Goal: Task Accomplishment & Management: Use online tool/utility

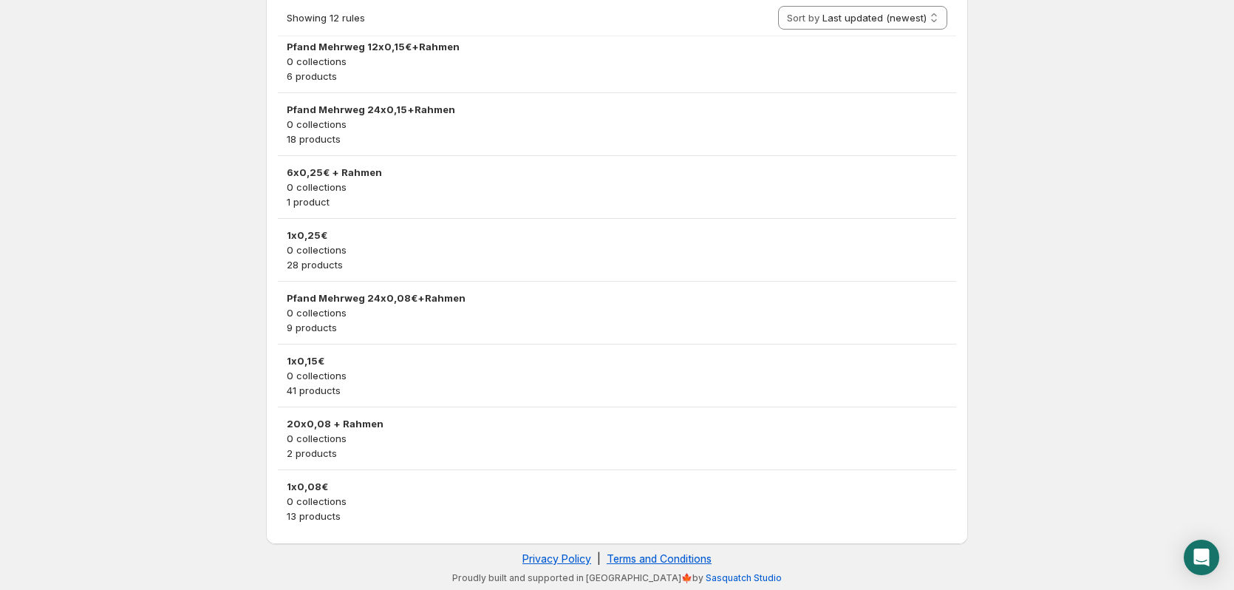
scroll to position [437, 0]
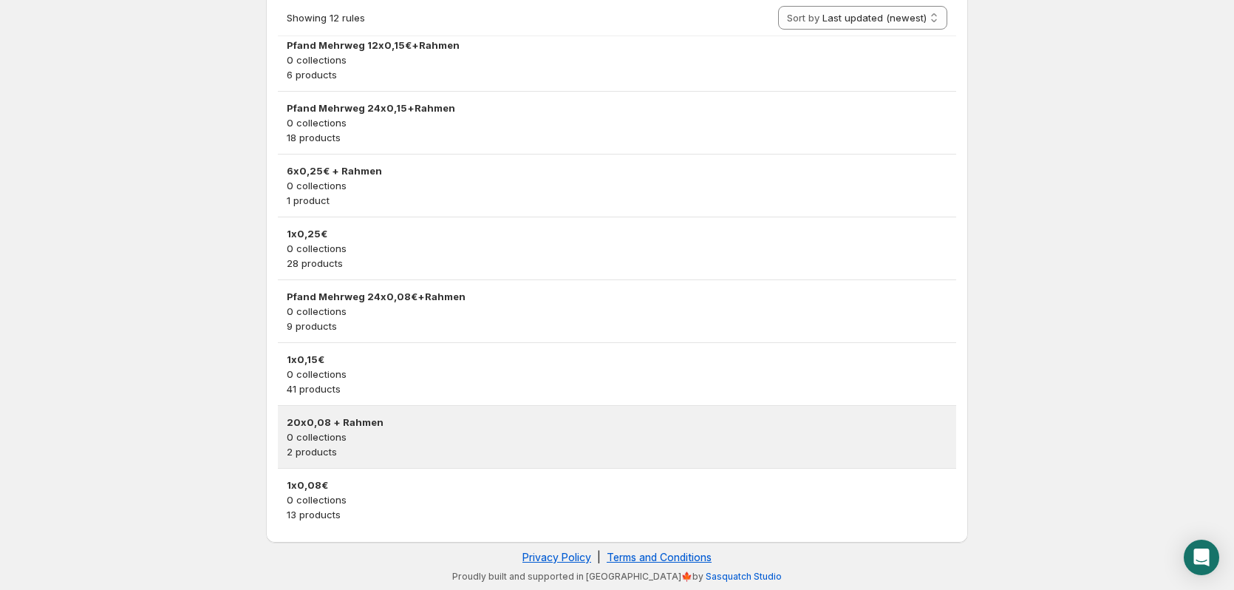
click at [449, 462] on div "20x0,08 + Rahmen 0 collections 2 products" at bounding box center [617, 437] width 678 height 62
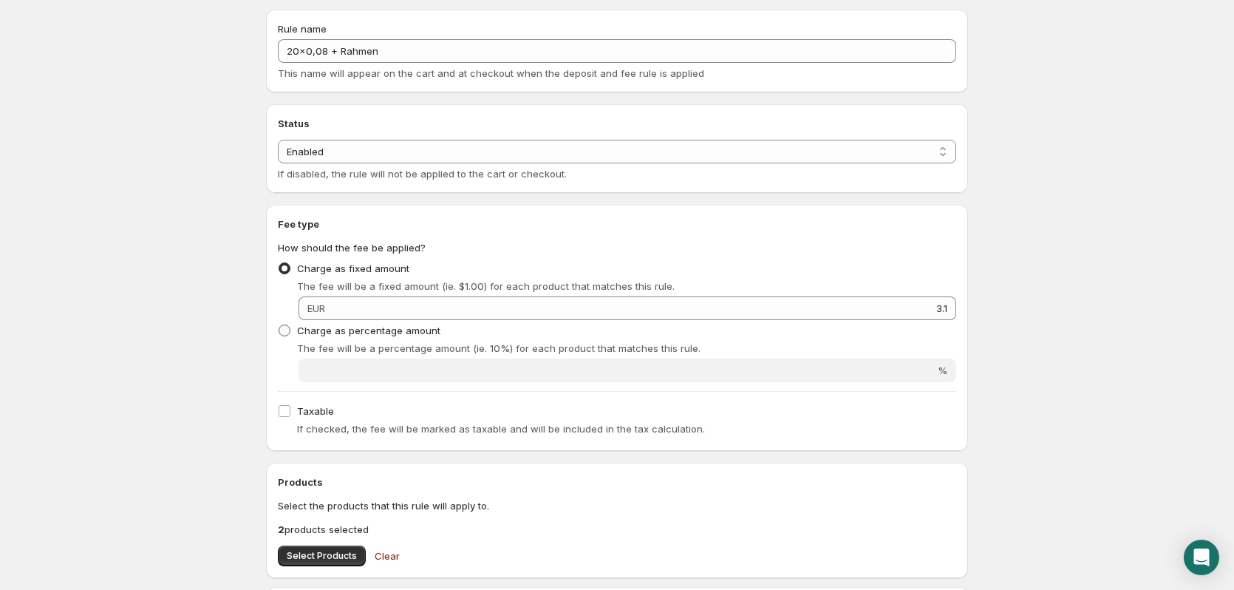
scroll to position [222, 0]
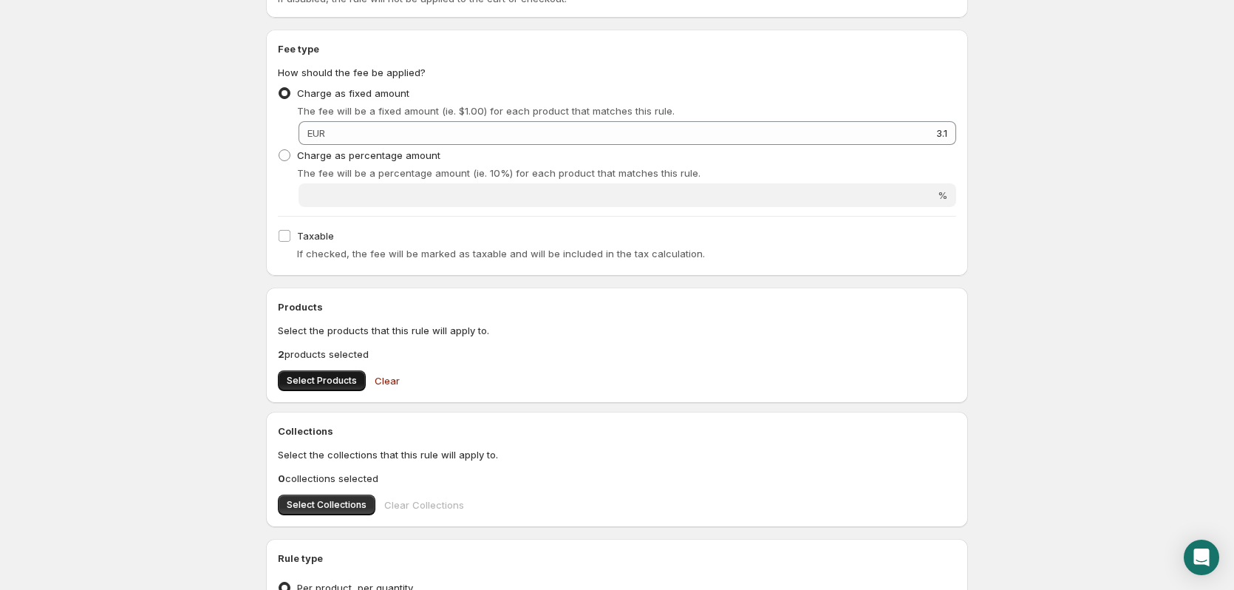
click at [330, 386] on button "Select Products" at bounding box center [322, 380] width 88 height 21
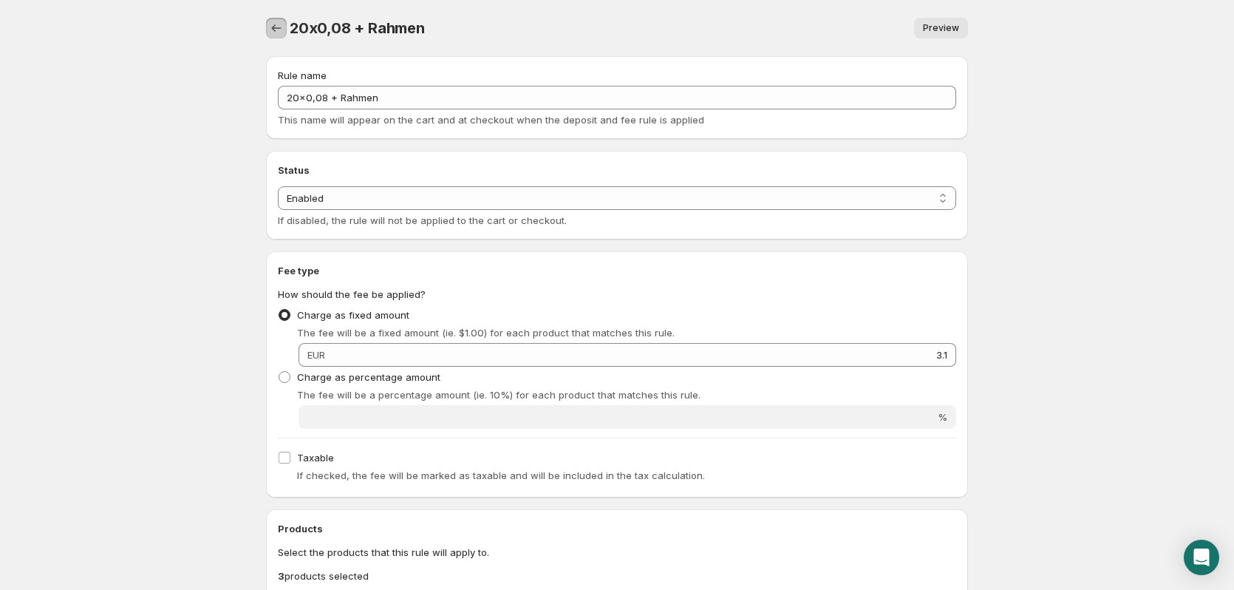
click at [272, 30] on icon "Settings" at bounding box center [276, 28] width 15 height 15
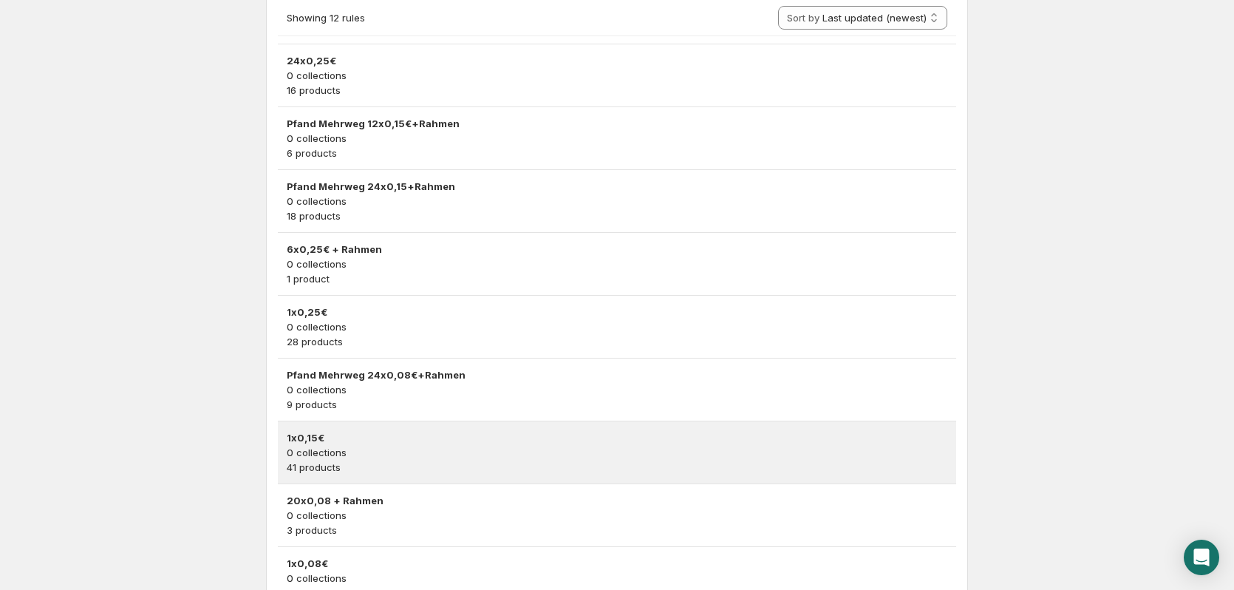
scroll to position [437, 0]
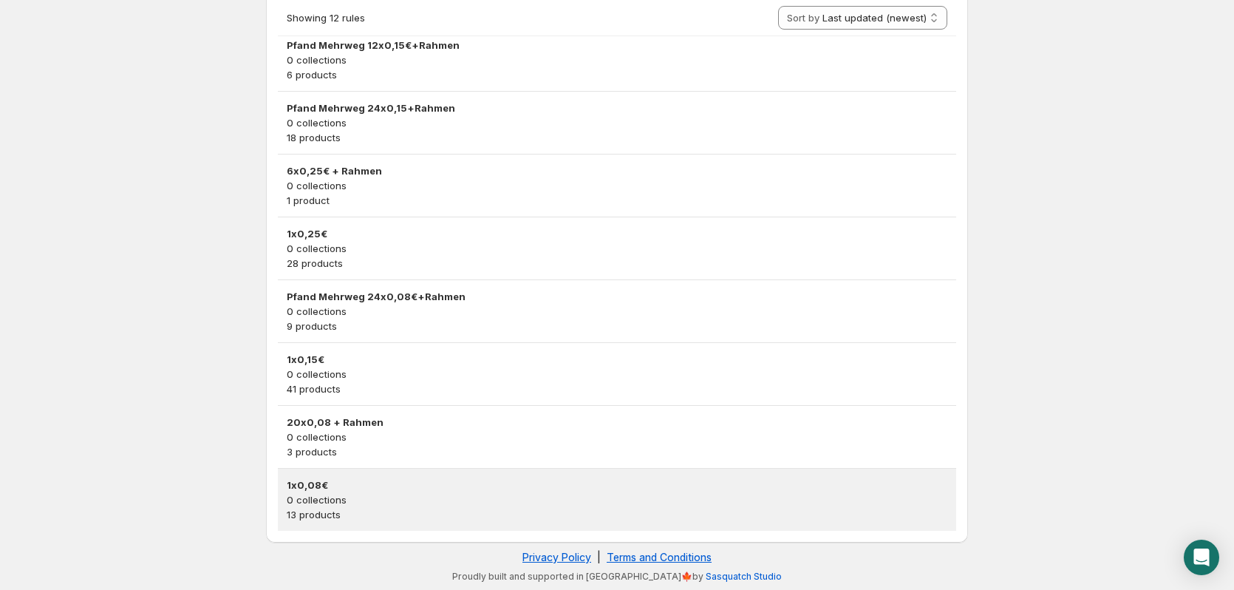
click at [388, 497] on p "0 collections" at bounding box center [617, 499] width 661 height 15
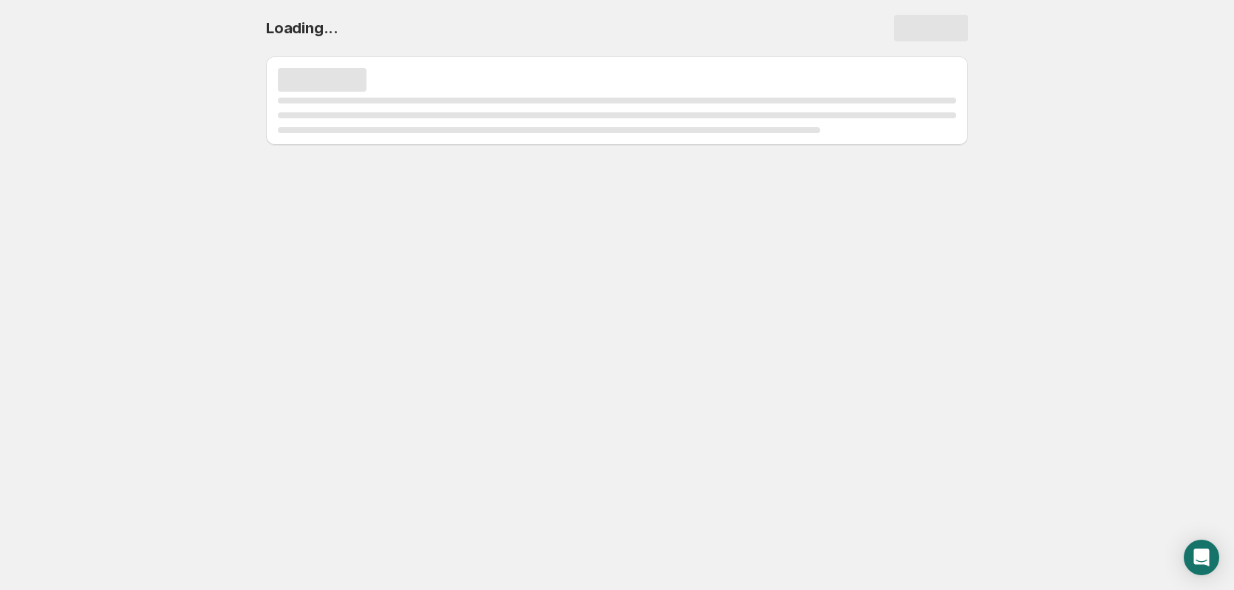
scroll to position [0, 0]
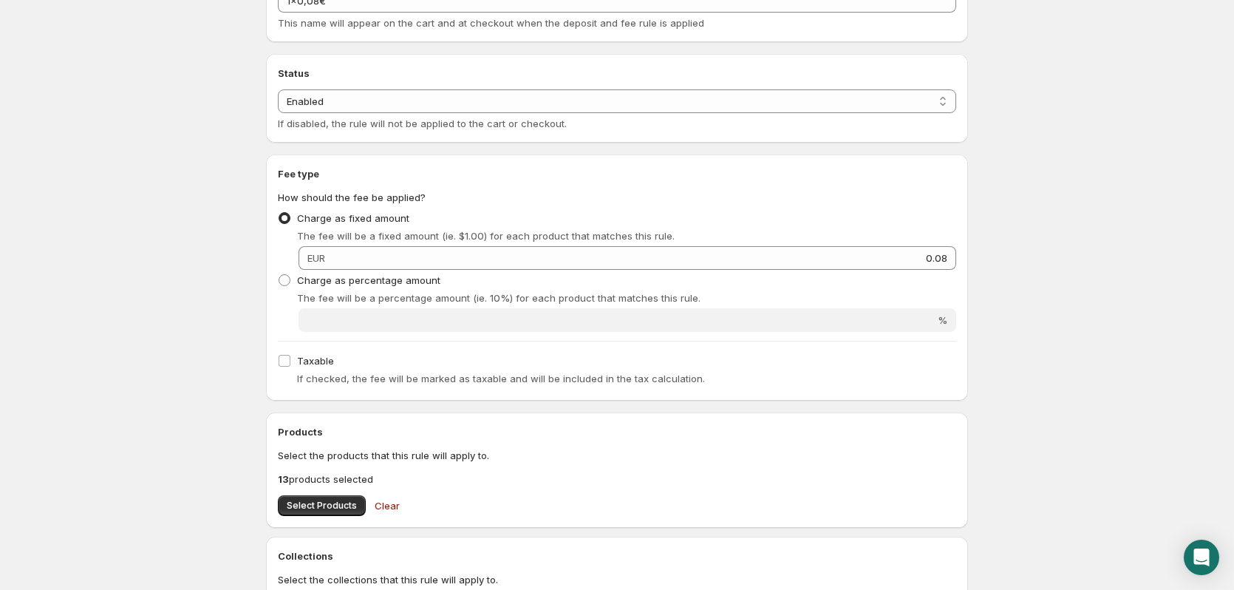
scroll to position [148, 0]
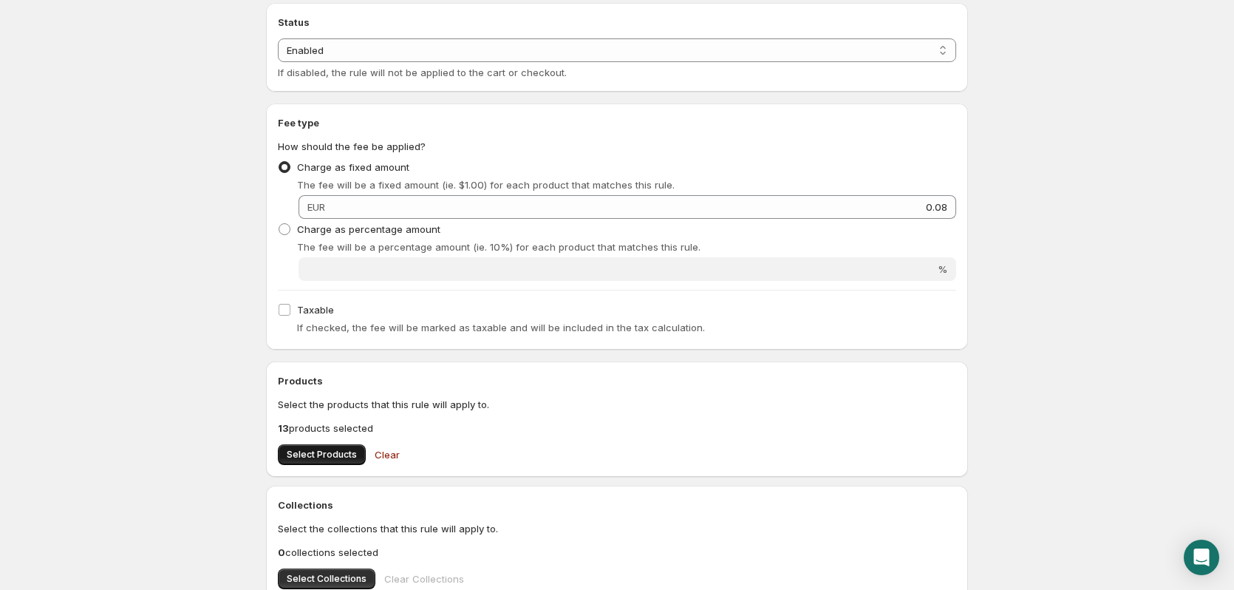
click at [333, 457] on span "Select Products" at bounding box center [322, 454] width 70 height 12
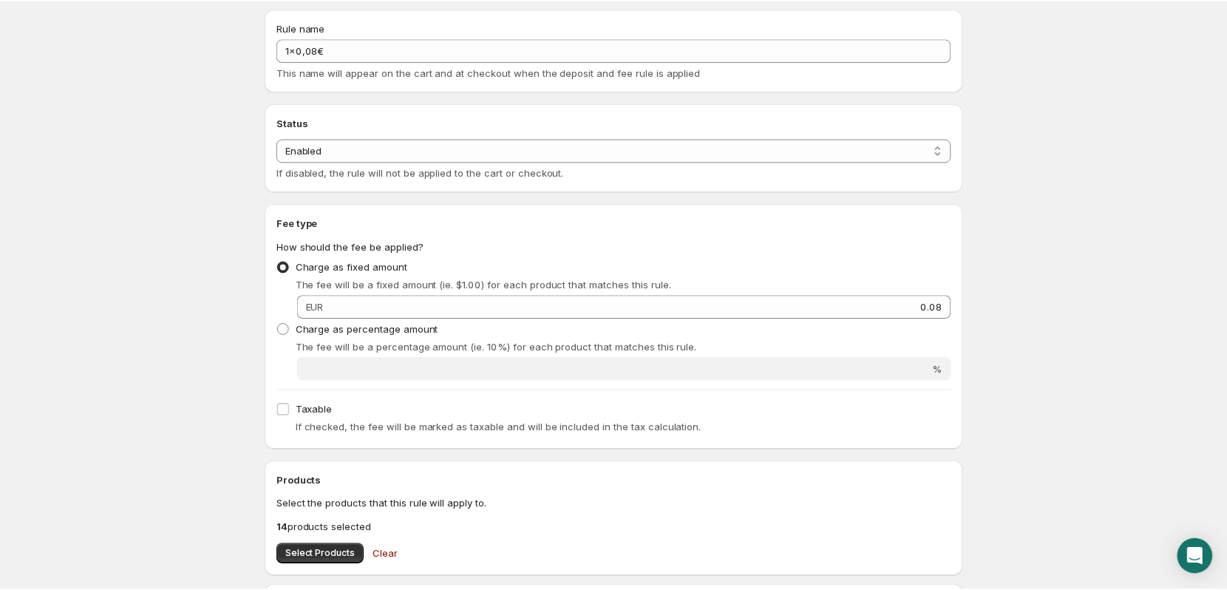
scroll to position [0, 0]
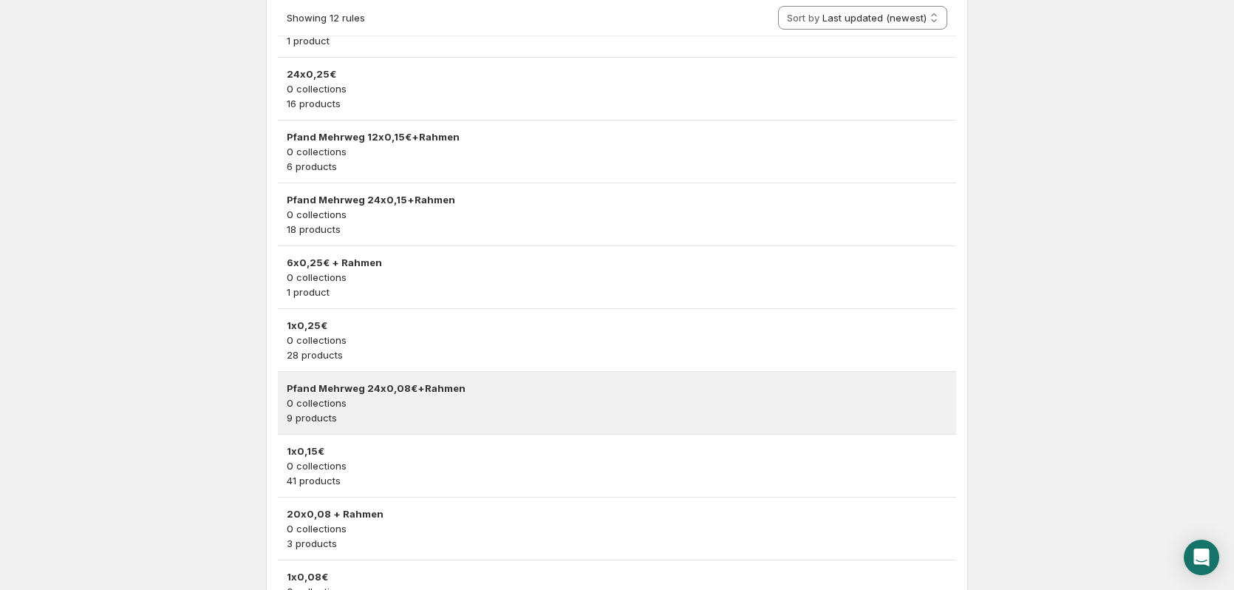
scroll to position [437, 0]
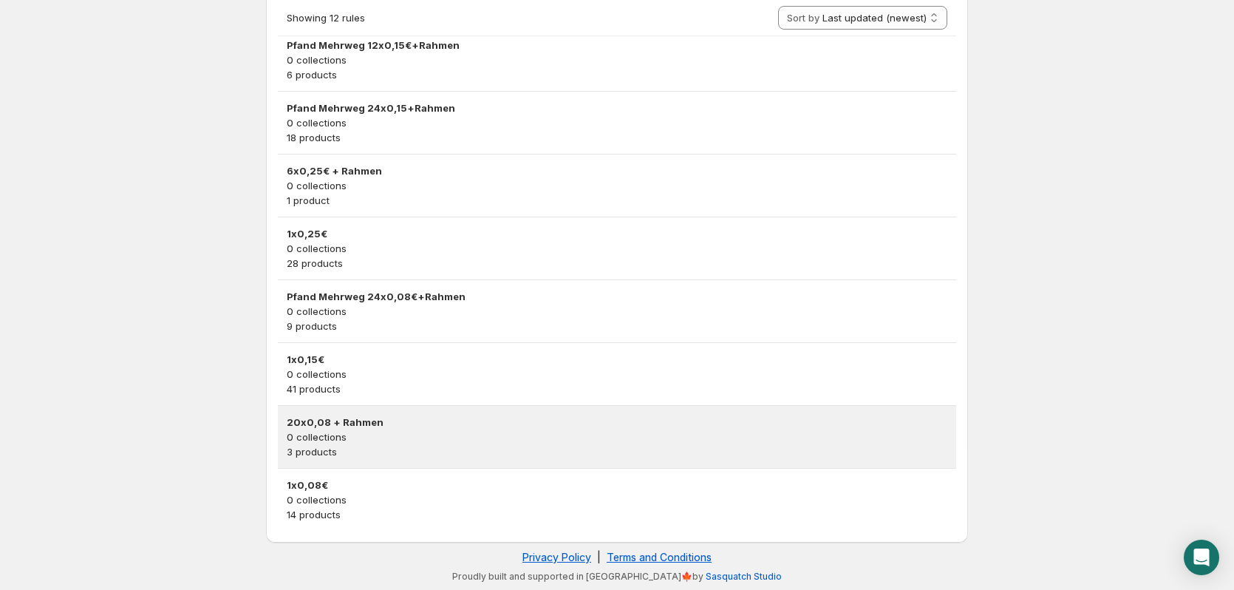
click at [389, 439] on p "0 collections" at bounding box center [617, 436] width 661 height 15
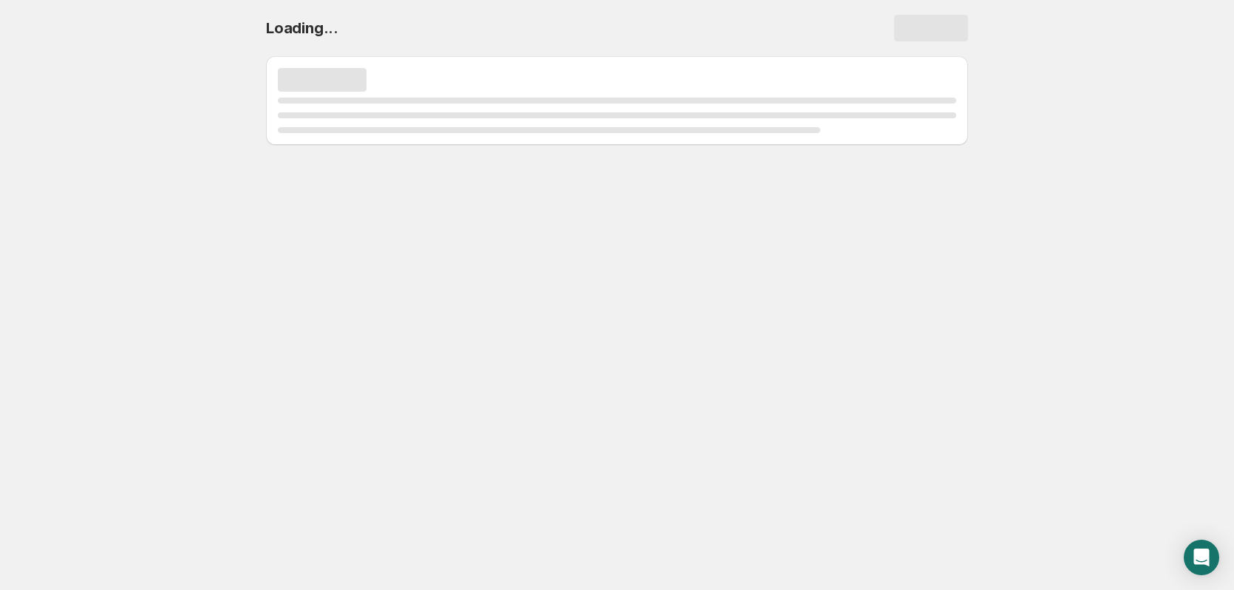
scroll to position [0, 0]
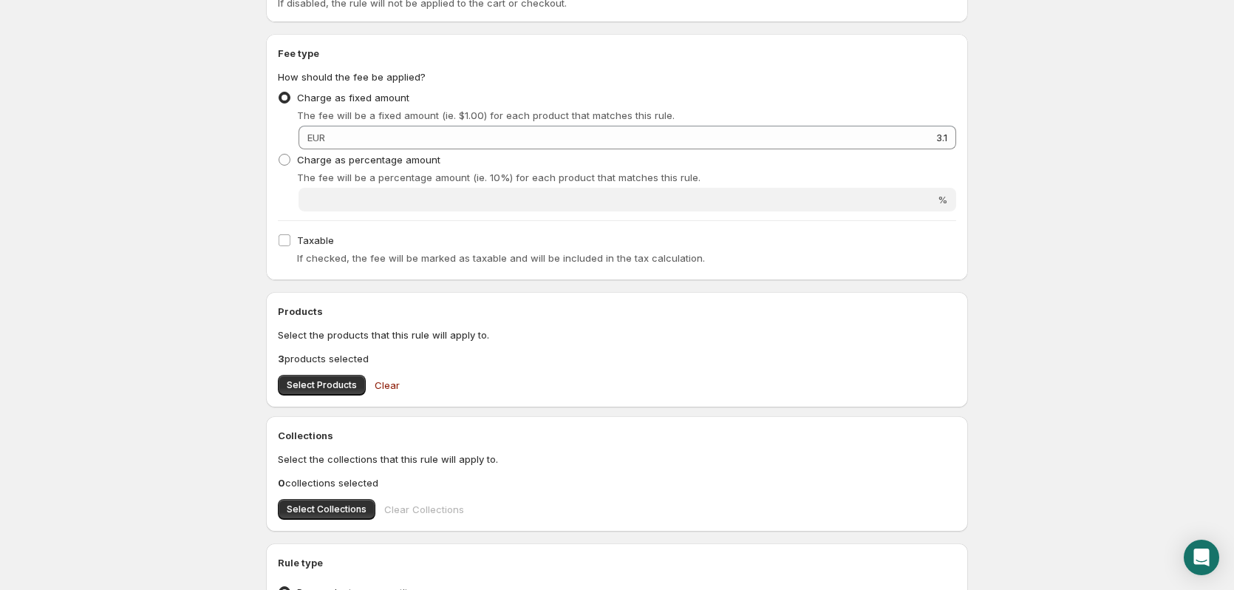
scroll to position [222, 0]
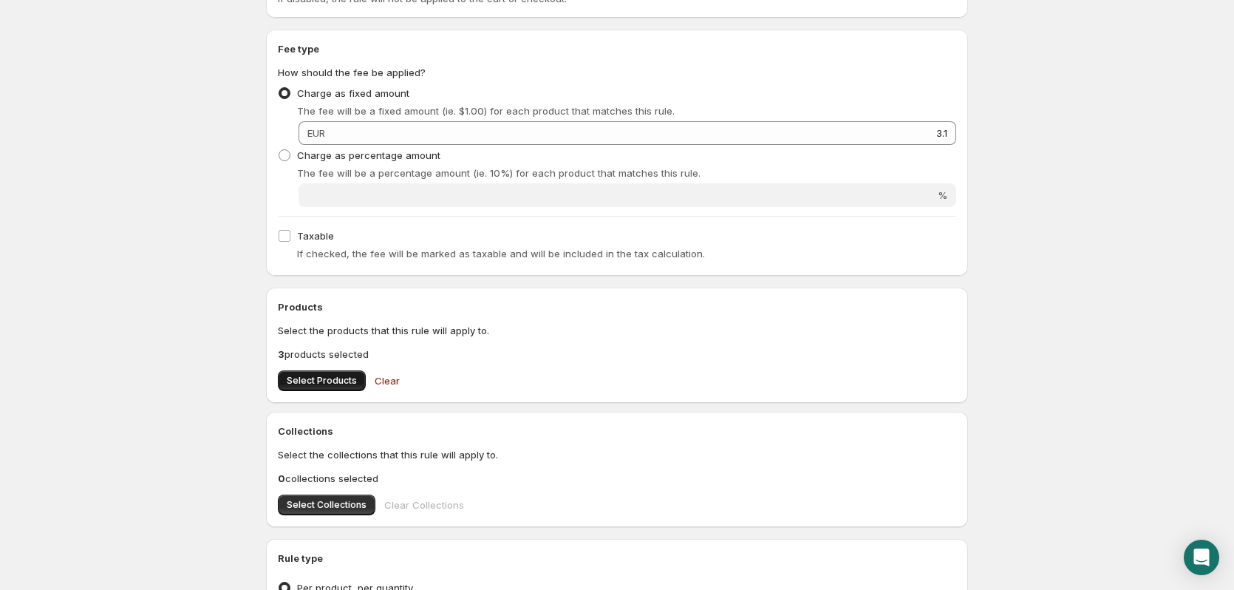
click at [319, 379] on span "Select Products" at bounding box center [322, 381] width 70 height 12
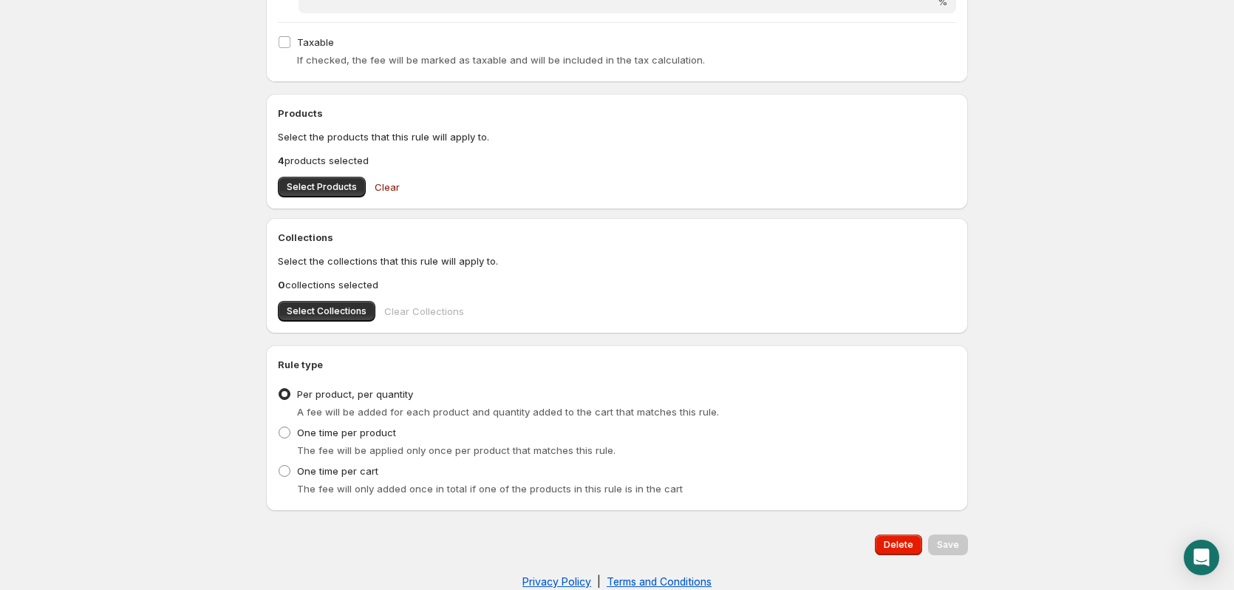
scroll to position [440, 0]
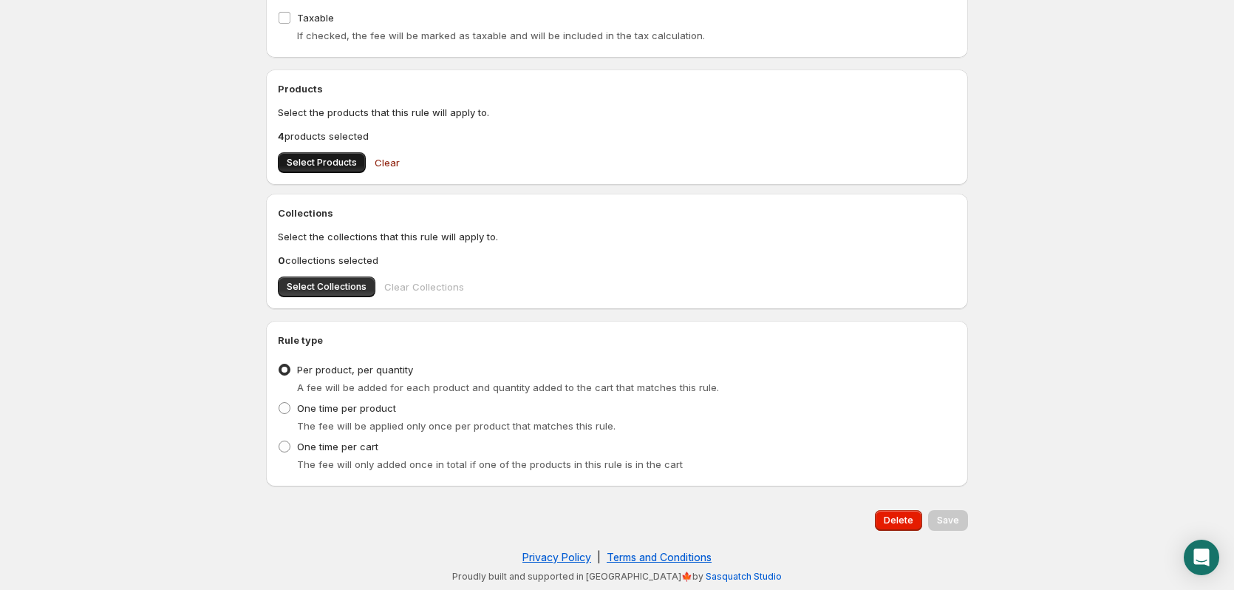
click at [293, 163] on span "Select Products" at bounding box center [322, 163] width 70 height 12
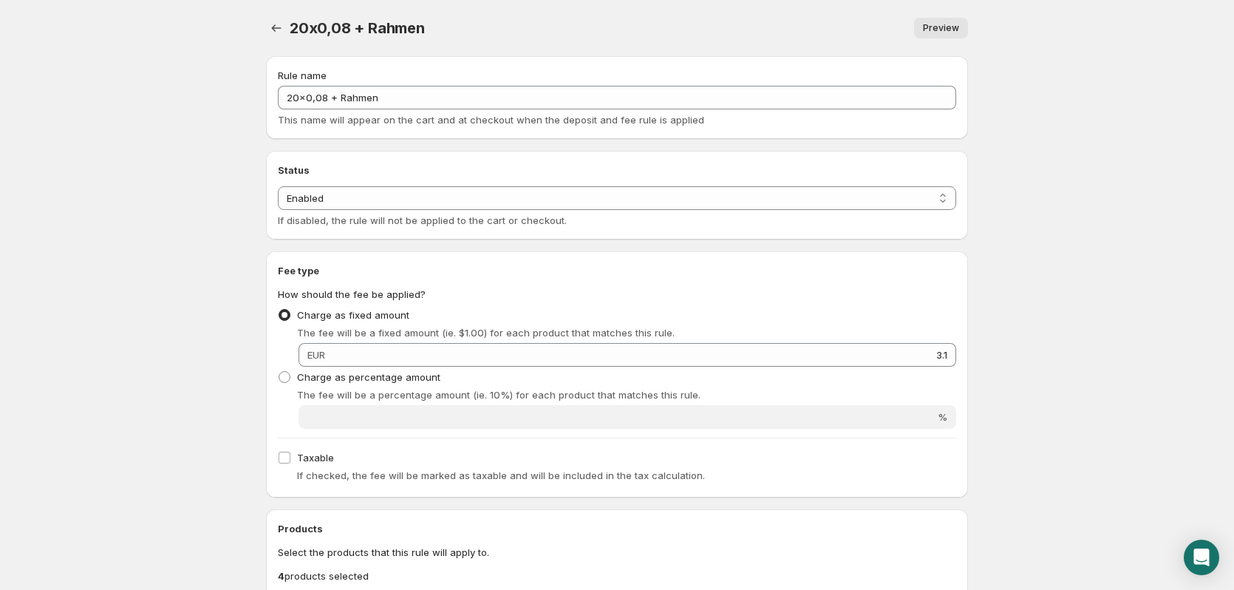
click at [257, 38] on div "20x0,08 + Rahmen. This page is ready 20x0,08 + Rahmen Preview More actions Prev…" at bounding box center [616, 514] width 737 height 1029
click at [268, 37] on button "Settings" at bounding box center [276, 28] width 21 height 21
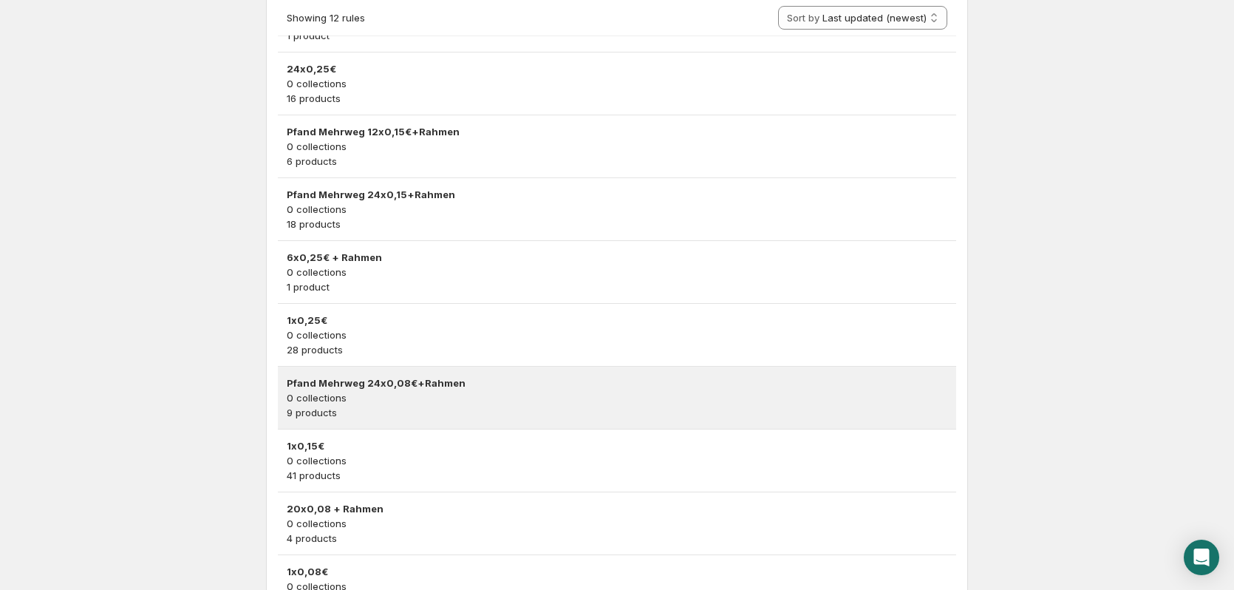
scroll to position [437, 0]
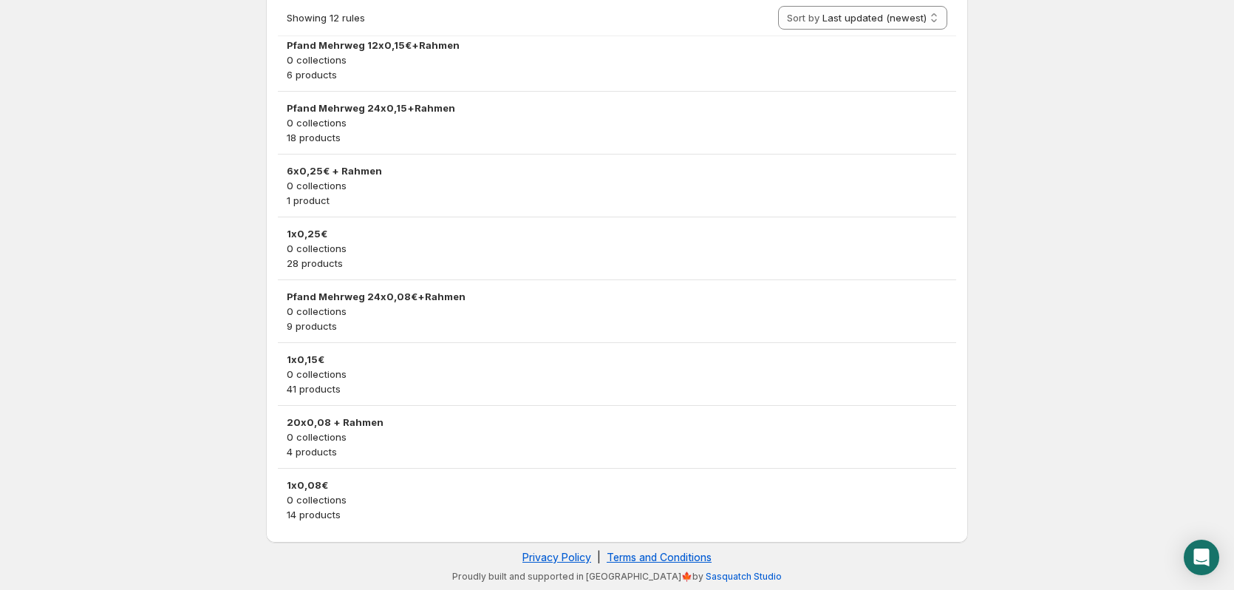
click at [376, 502] on p "0 collections" at bounding box center [617, 499] width 661 height 15
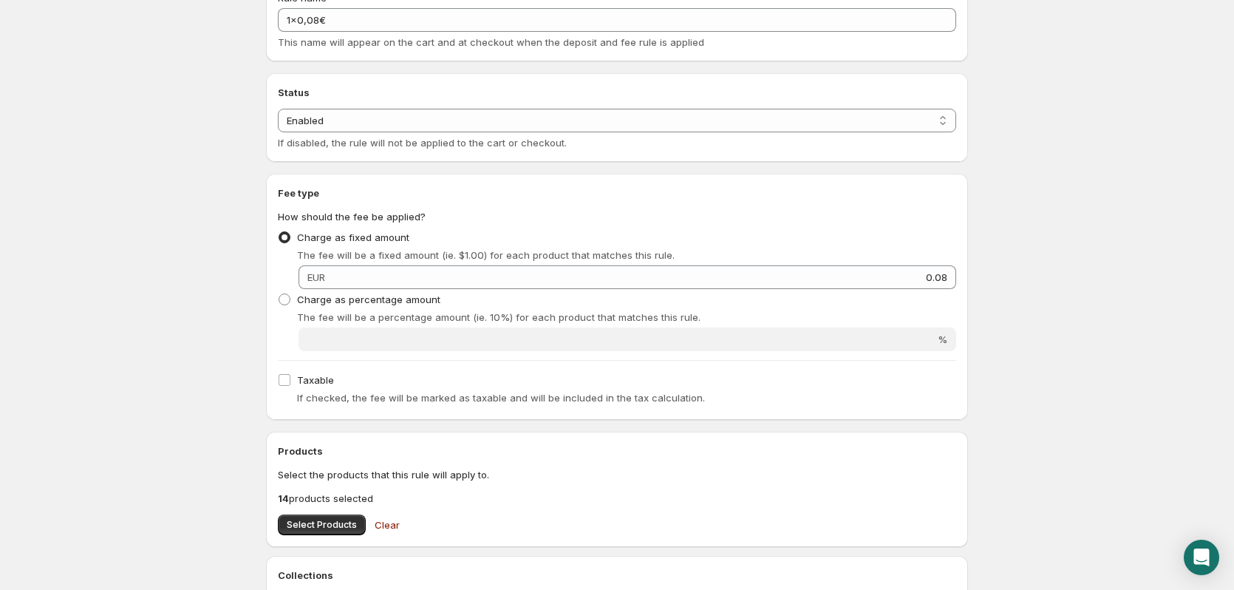
scroll to position [222, 0]
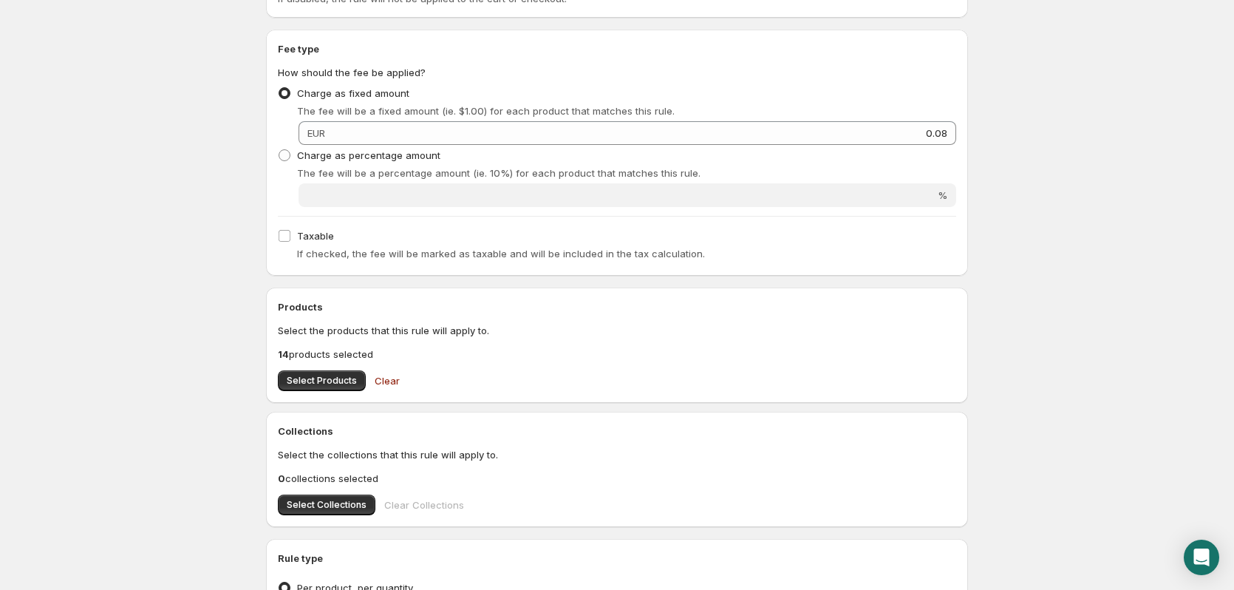
click at [301, 369] on div "Products Select the products that this rule will apply to. 14 products selected…" at bounding box center [617, 345] width 678 height 92
click at [297, 376] on span "Select Products" at bounding box center [322, 381] width 70 height 12
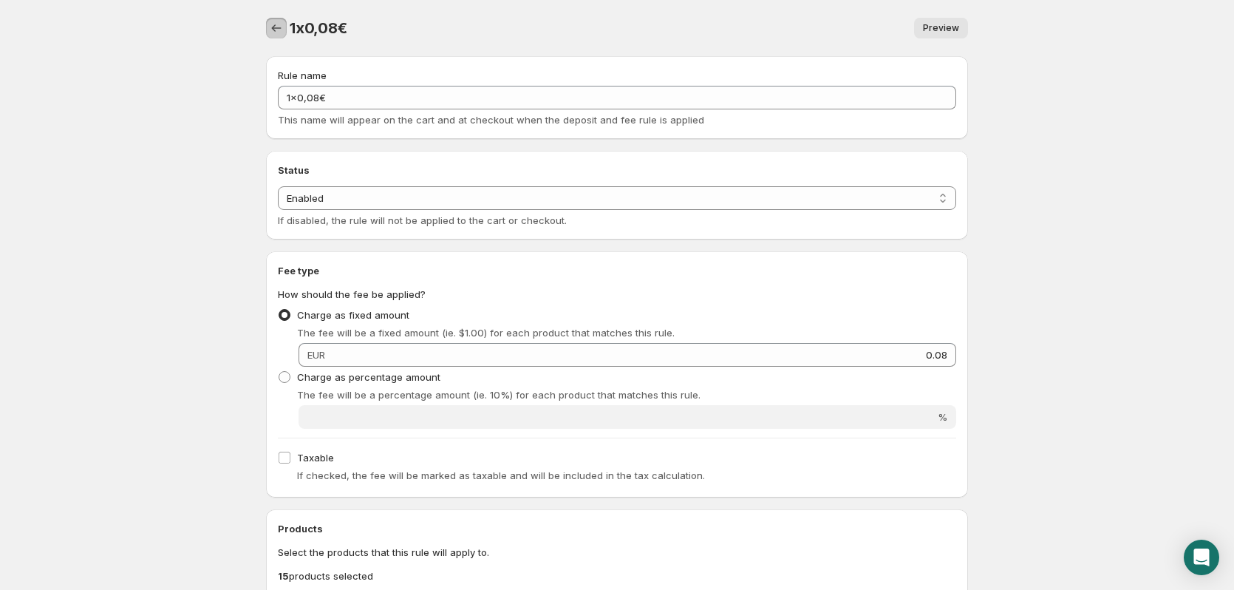
click at [277, 29] on icon "Settings" at bounding box center [276, 28] width 15 height 15
